Goal: Navigation & Orientation: Find specific page/section

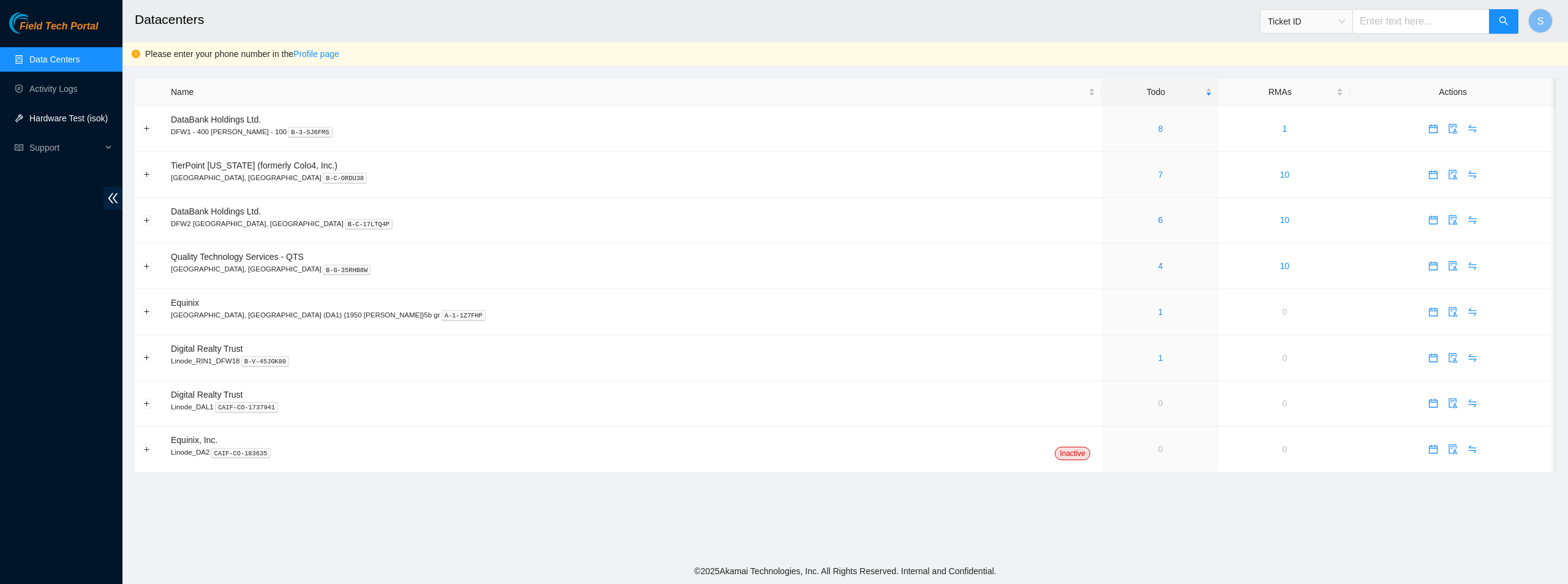
click at [74, 121] on link "Hardware Test (isok)" at bounding box center [68, 118] width 78 height 10
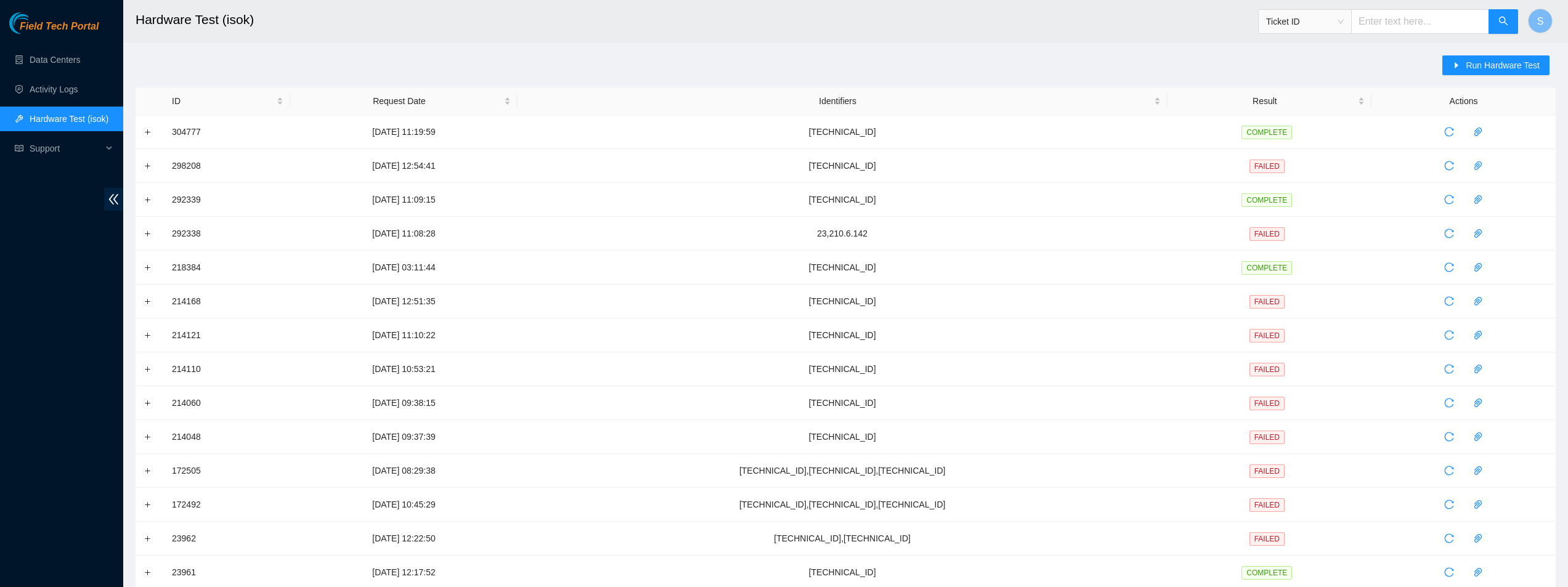
click at [77, 76] on ul "Data Centers Activity Logs Hardware Test (isok) Support" at bounding box center [61, 104] width 123 height 118
click at [74, 65] on link "Data Centers" at bounding box center [54, 60] width 51 height 10
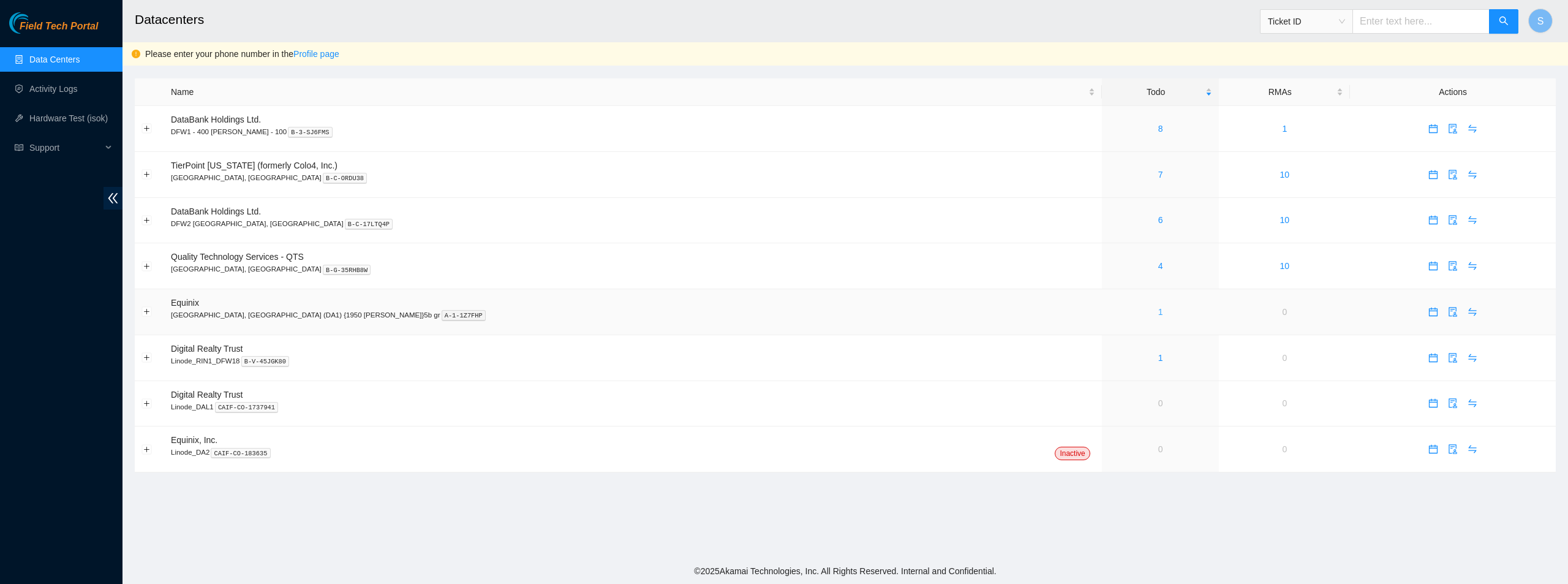
click at [1159, 312] on link "1" at bounding box center [1161, 312] width 5 height 10
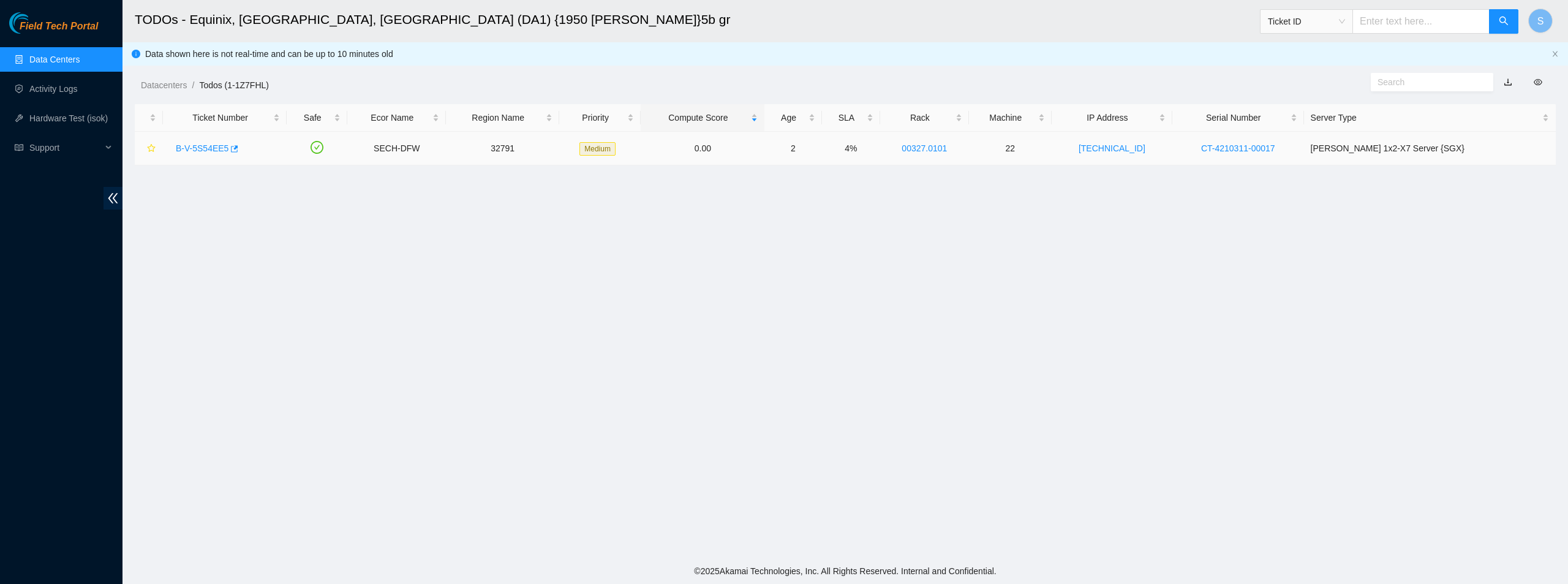
click at [197, 148] on link "B-V-5S54EE5" at bounding box center [202, 148] width 53 height 10
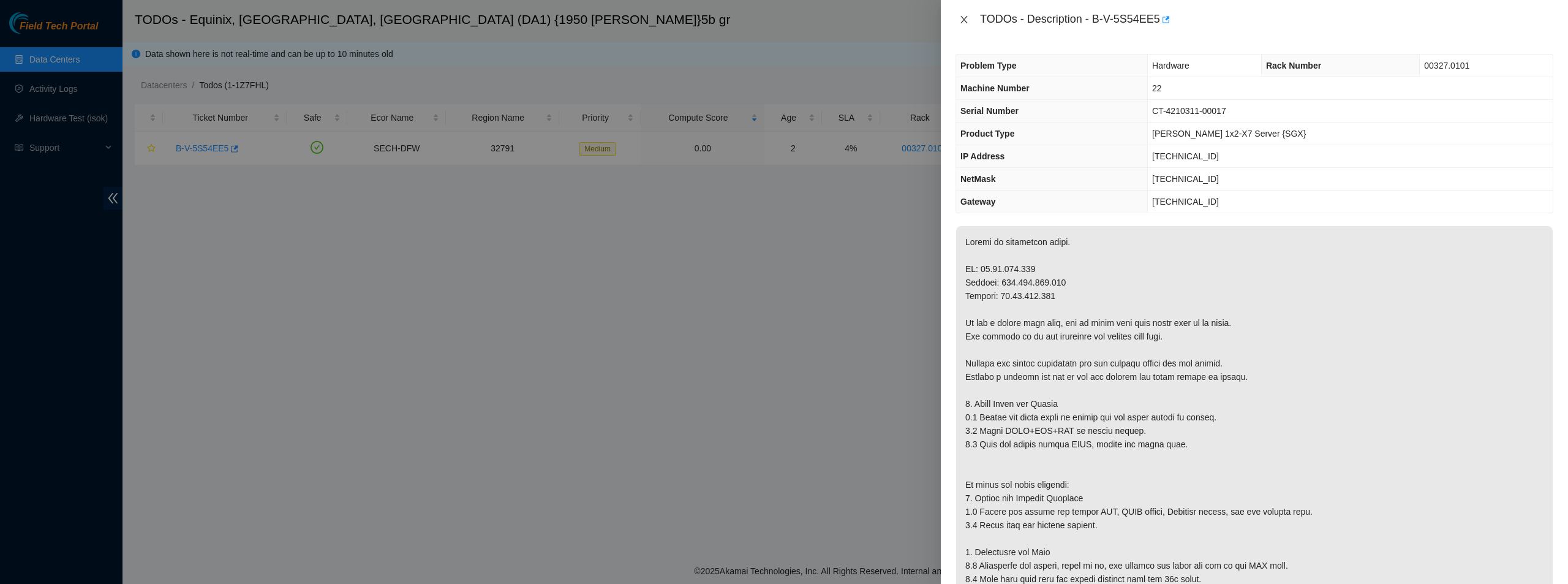
click at [964, 19] on icon "close" at bounding box center [964, 20] width 7 height 7
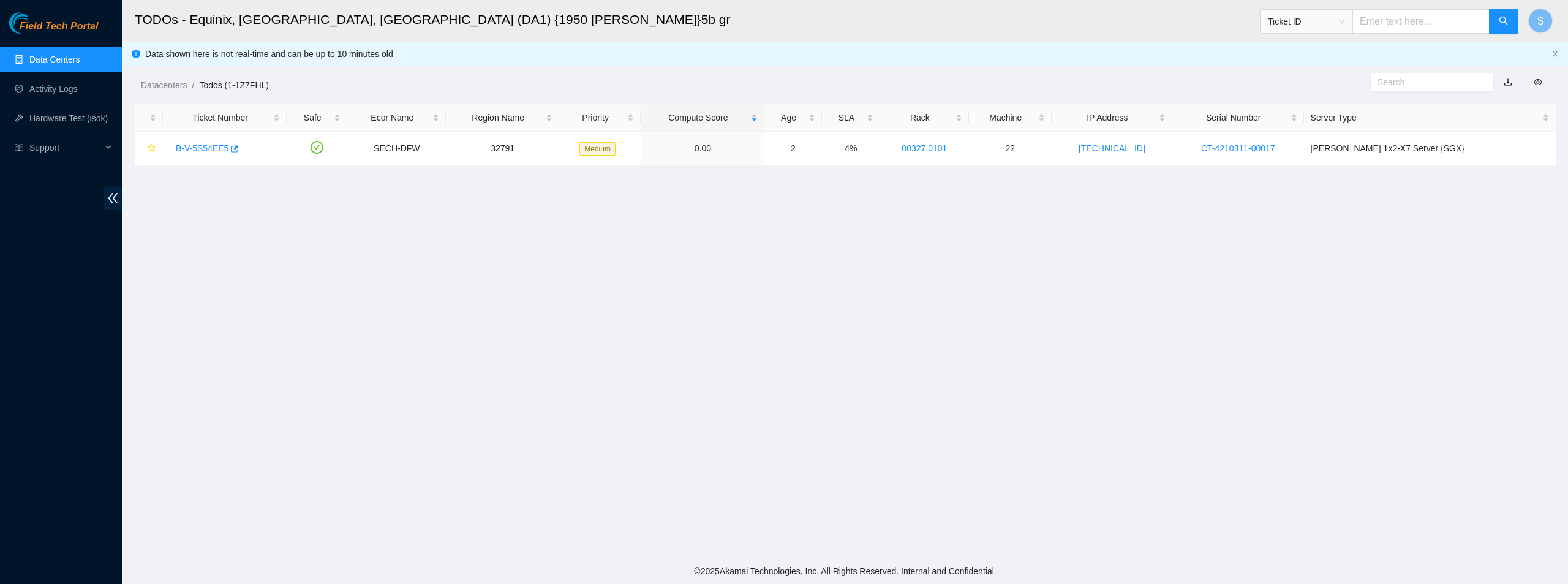
click at [1406, 85] on input "text" at bounding box center [1428, 82] width 99 height 14
drag, startPoint x: 895, startPoint y: 55, endPoint x: 626, endPoint y: 71, distance: 269.5
click at [893, 55] on div "Datacenters / Todos (1-1Z7FHL) /" at bounding box center [664, 57] width 1084 height 68
click at [242, 27] on h2 "TODOs - Equinix, Dallas, TX (DA1) {1950 N. Stemmons}5b gr" at bounding box center [675, 19] width 1080 height 39
drag, startPoint x: 165, startPoint y: 78, endPoint x: 165, endPoint y: 90, distance: 12.0
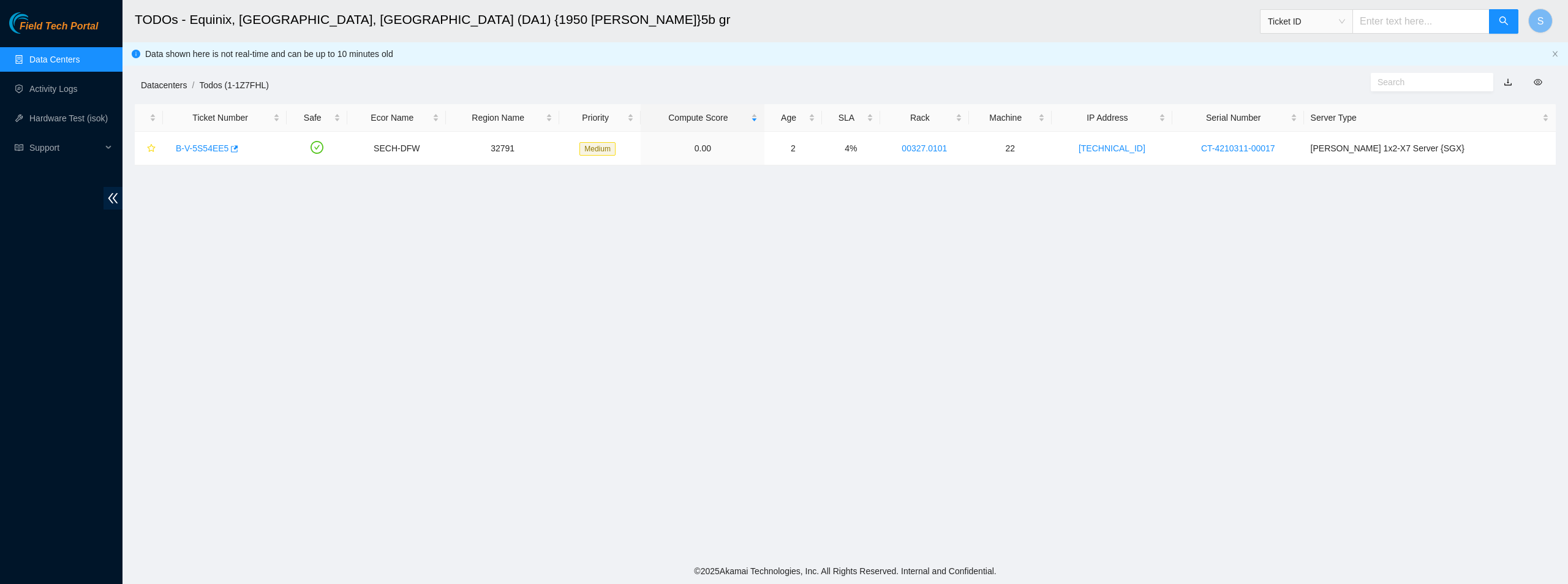
click at [164, 80] on div "Datacenters / Todos (1-1Z7FHL) /" at bounding box center [664, 57] width 1084 height 68
click at [165, 90] on link "Datacenters" at bounding box center [164, 85] width 46 height 10
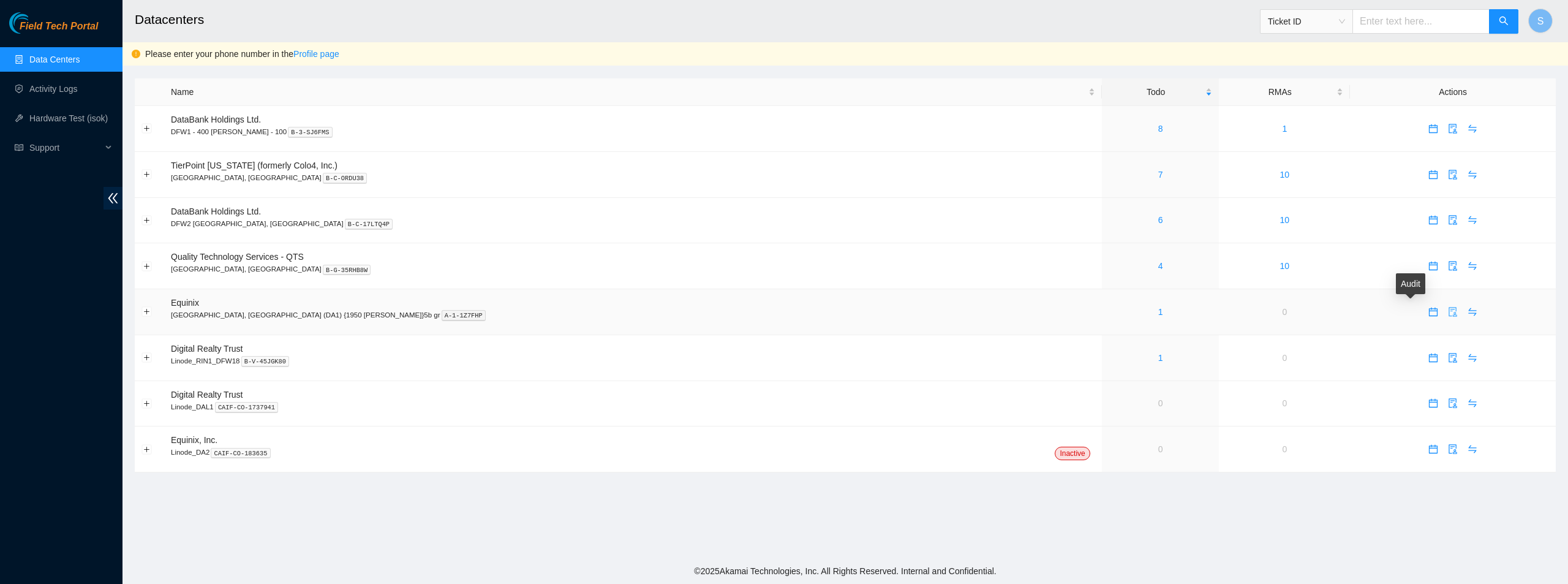
click at [1448, 311] on icon "audit" at bounding box center [1453, 312] width 10 height 10
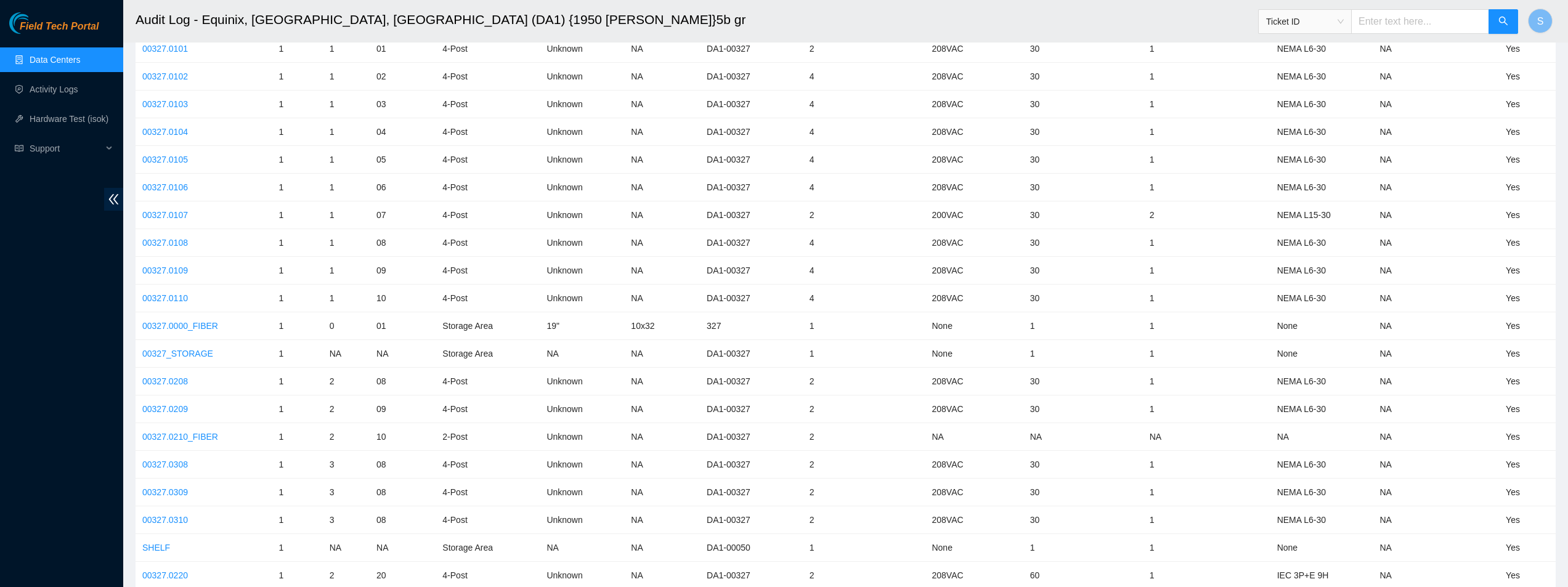
scroll to position [985, 0]
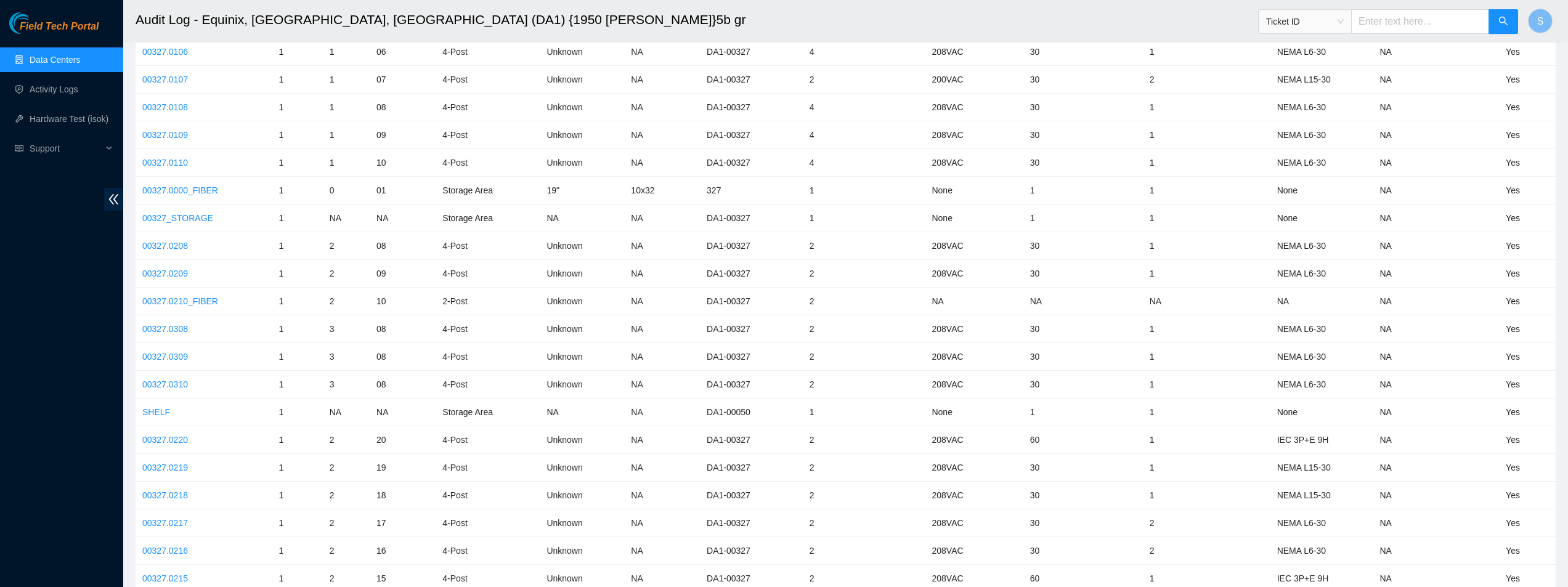
click at [1447, 12] on input "text" at bounding box center [1420, 21] width 138 height 24
click at [1319, 19] on span "Ticket ID" at bounding box center [1305, 22] width 77 height 19
click at [1102, 19] on h2 "Audit Log - Equinix, Dallas, TX (DA1) {1950 N. Stemmons}5b gr" at bounding box center [676, 19] width 1081 height 39
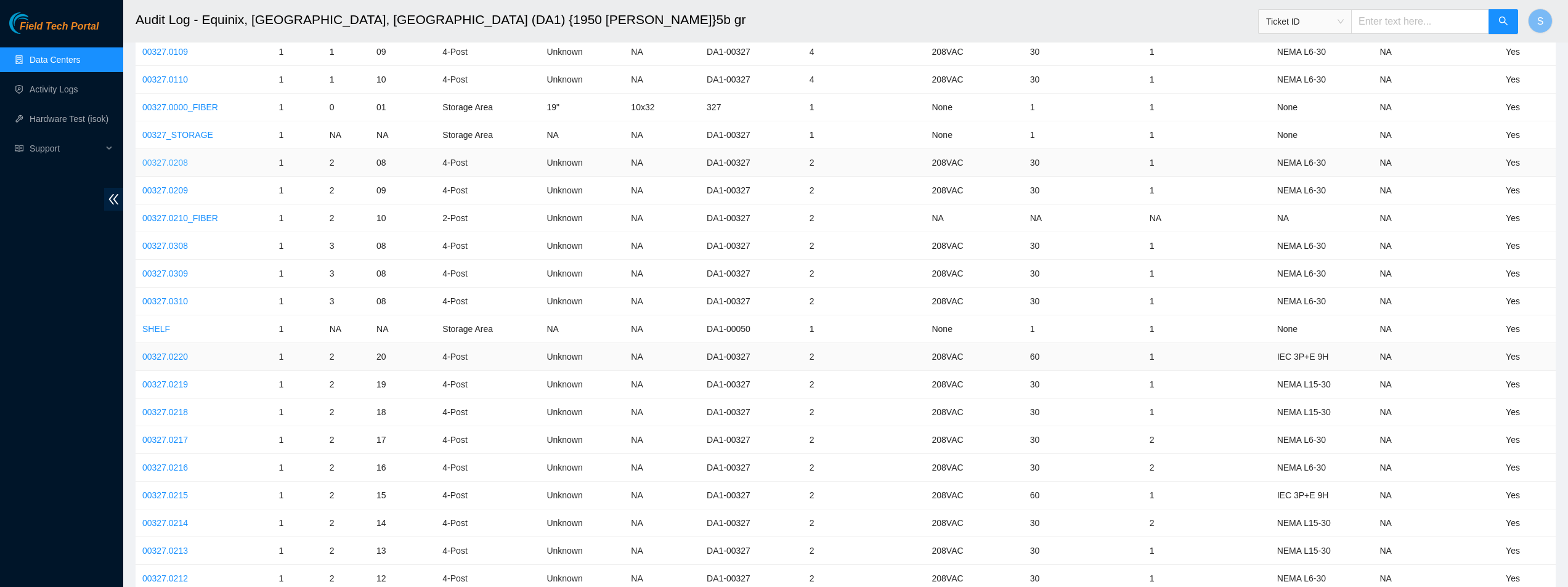
scroll to position [1140, 0]
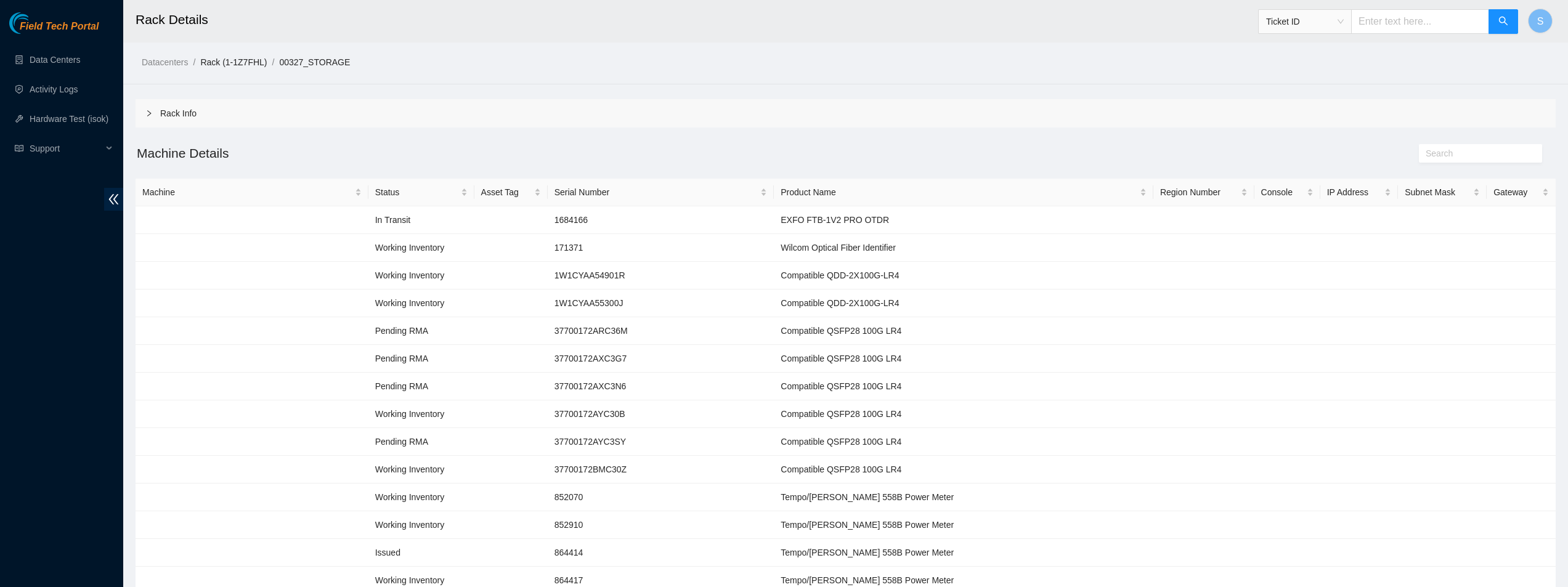
click at [245, 64] on link "Rack (1-1Z7FHL)" at bounding box center [233, 62] width 66 height 10
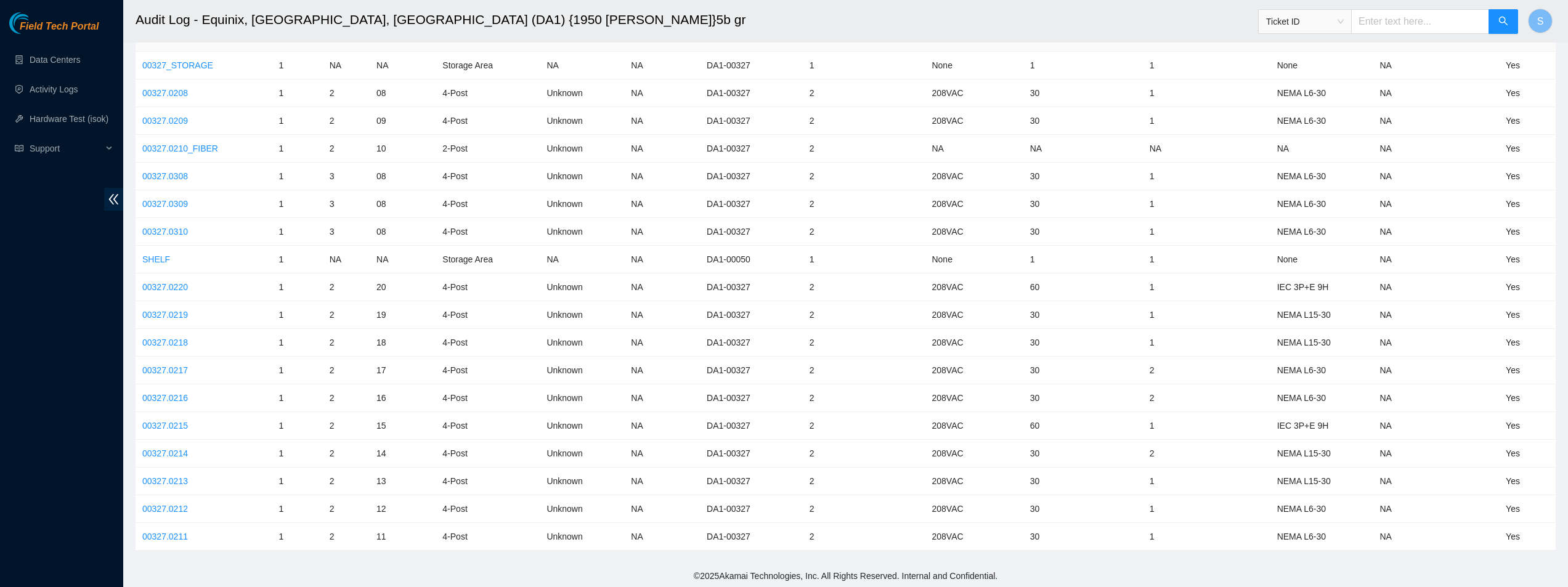
scroll to position [1140, 0]
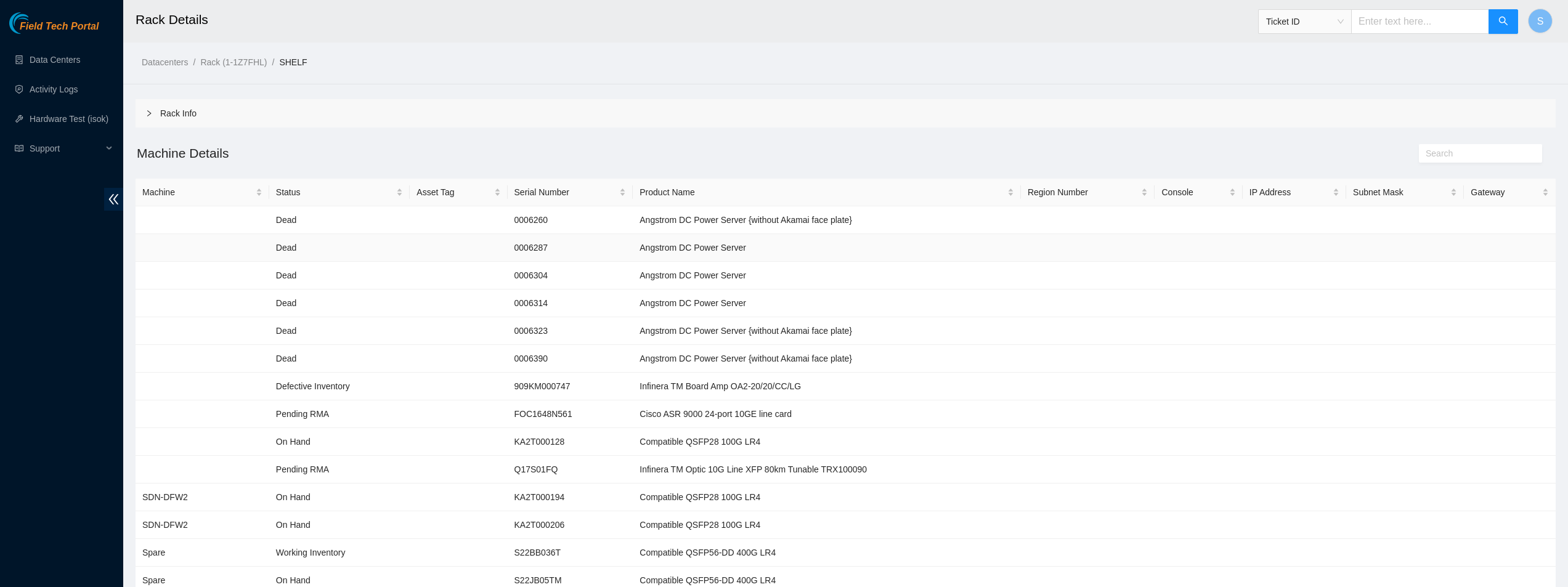
scroll to position [156, 0]
